Goal: Check status

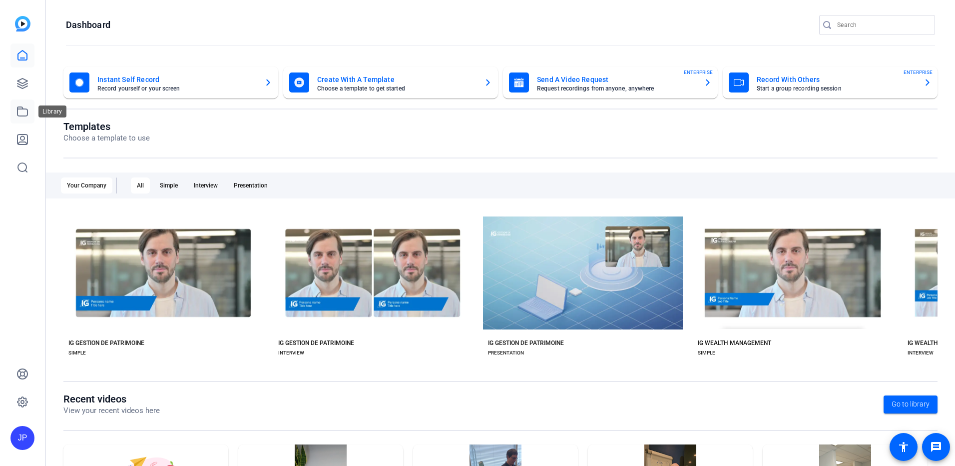
click at [16, 114] on icon at bounding box center [22, 111] width 12 height 12
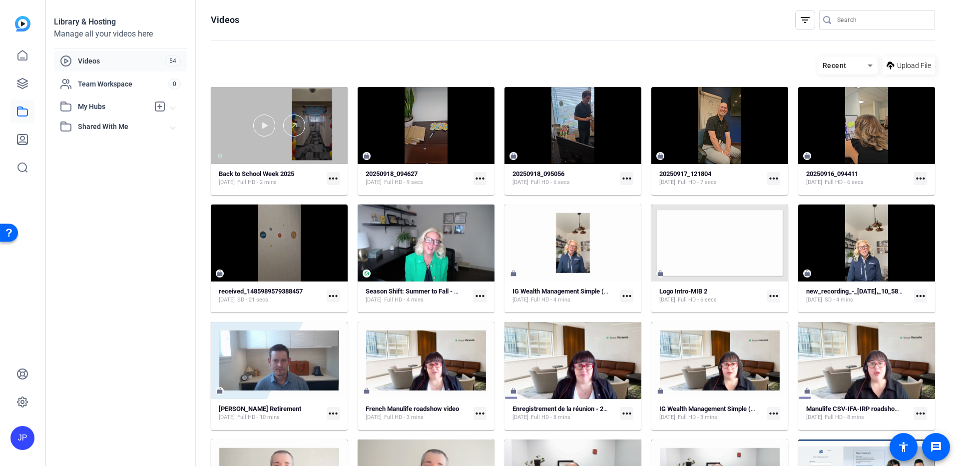
click at [334, 150] on div at bounding box center [279, 125] width 137 height 77
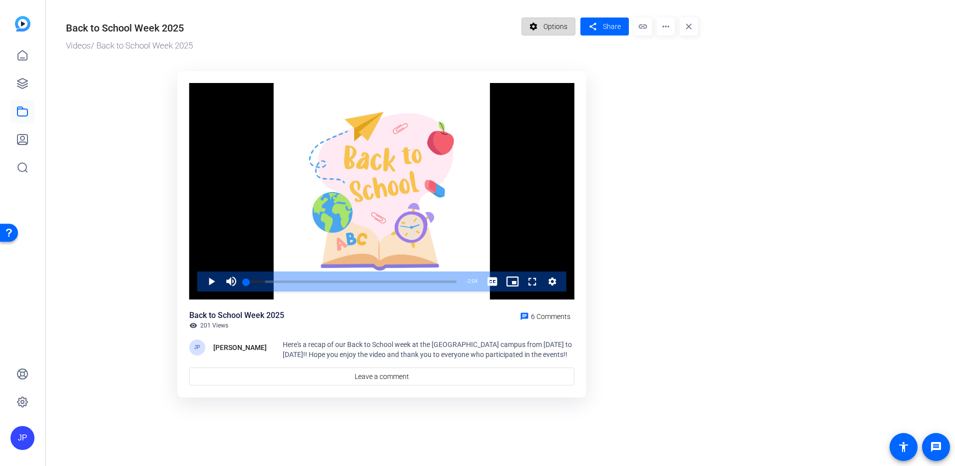
click at [556, 25] on span "Options" at bounding box center [555, 26] width 24 height 19
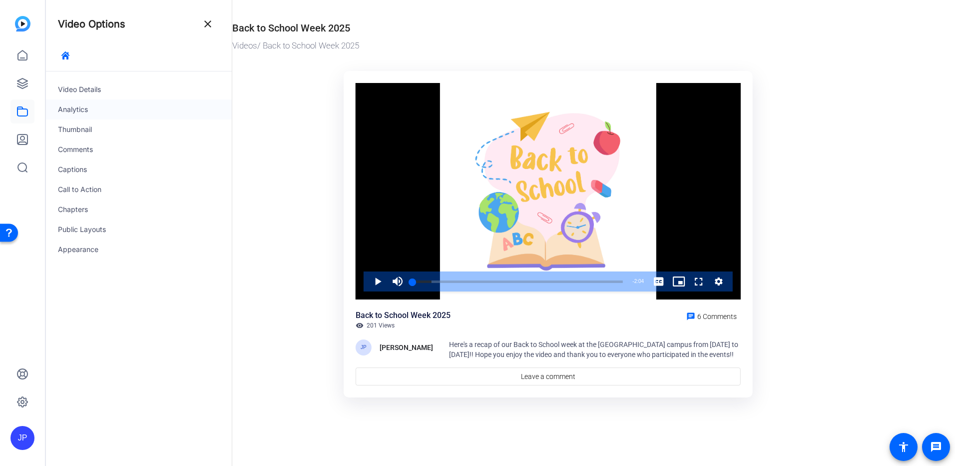
click at [80, 106] on div "Analytics" at bounding box center [139, 109] width 186 height 20
